Goal: Find contact information: Find contact information

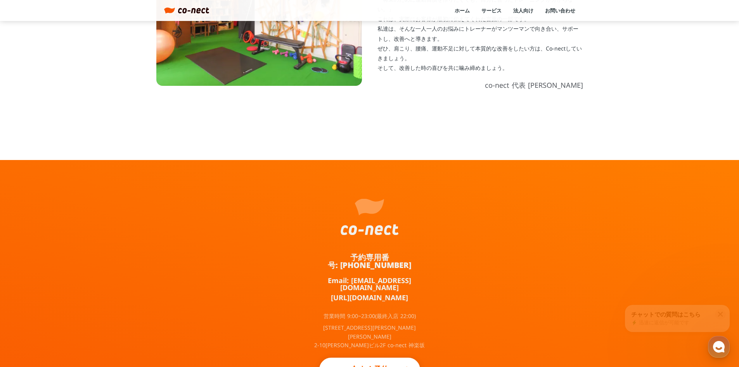
scroll to position [378, 0]
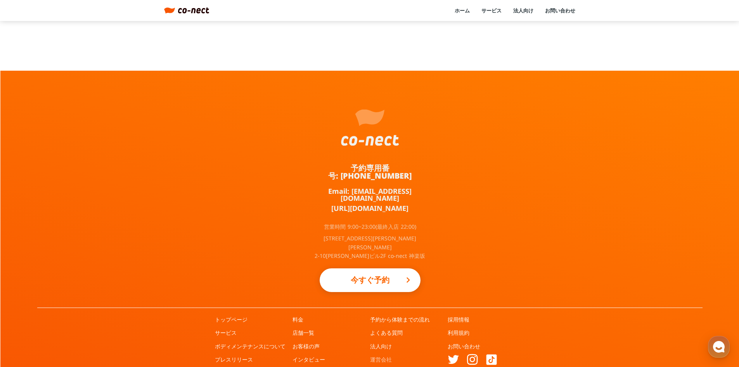
click at [382, 355] on link "運営会社" at bounding box center [381, 359] width 22 height 8
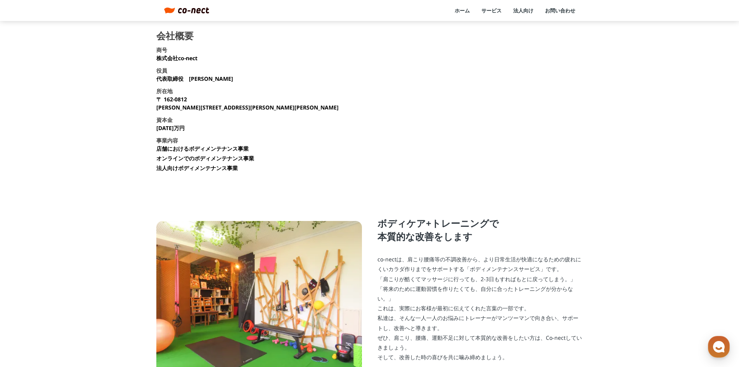
click at [196, 56] on p "株式会社co-nect" at bounding box center [176, 58] width 41 height 8
copy p "株式会社co-nect"
